Goal: Task Accomplishment & Management: Manage account settings

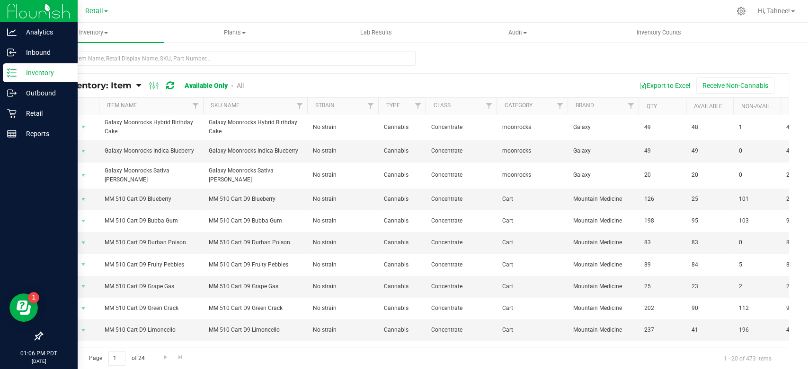
click at [20, 75] on p "Inventory" at bounding box center [45, 72] width 57 height 11
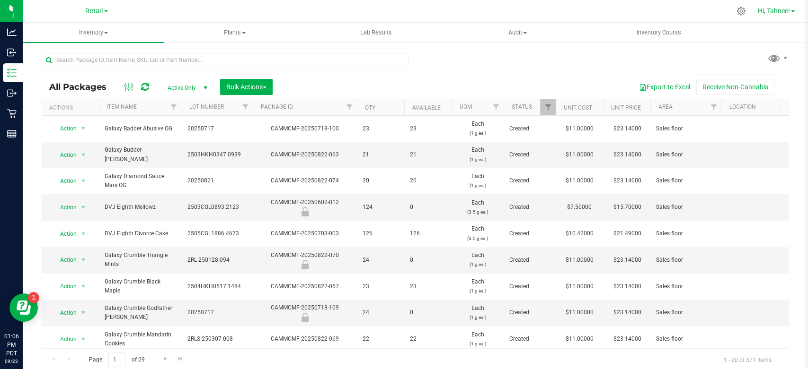
click at [780, 13] on span "Hi, Tahnee!" at bounding box center [773, 11] width 32 height 8
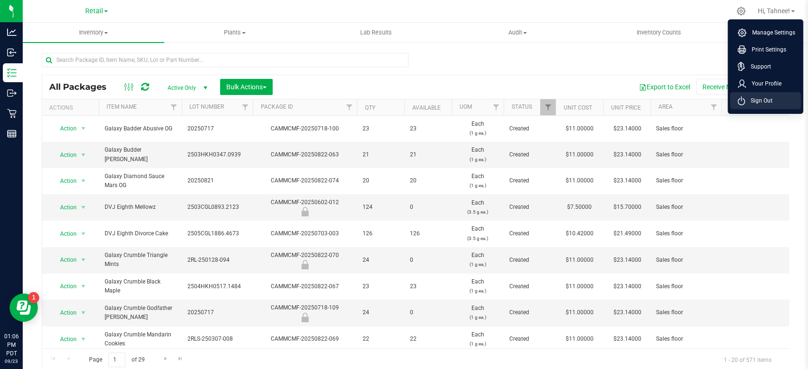
click at [748, 108] on li "Sign Out" at bounding box center [764, 100] width 71 height 17
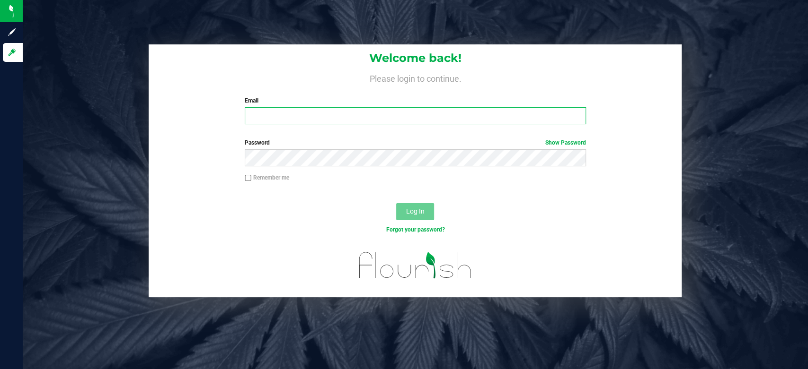
click at [348, 113] on input "Email" at bounding box center [415, 115] width 341 height 17
type input "[EMAIL_ADDRESS][DOMAIN_NAME]"
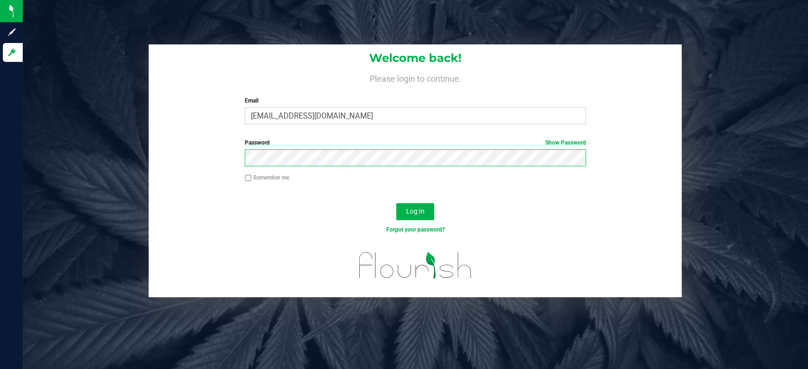
click at [396, 203] on button "Log In" at bounding box center [415, 211] width 38 height 17
